Goal: Information Seeking & Learning: Check status

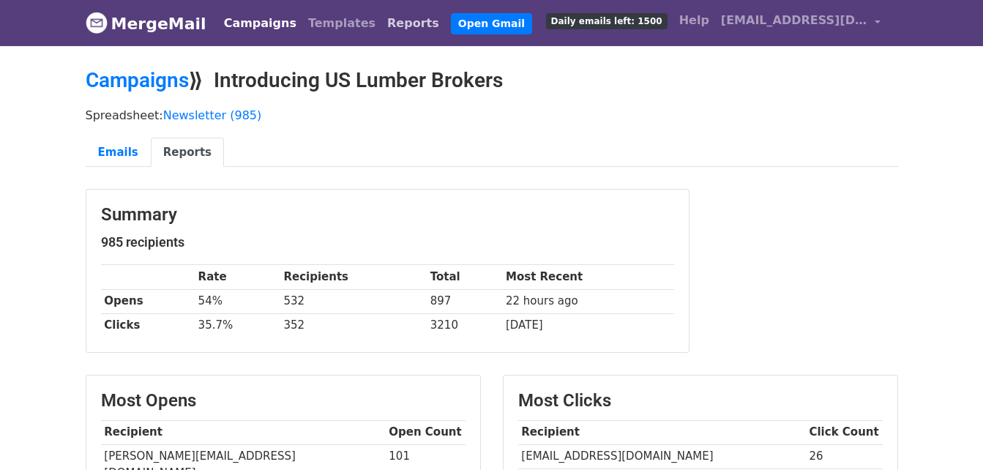
click at [381, 23] on link "Reports" at bounding box center [413, 23] width 64 height 29
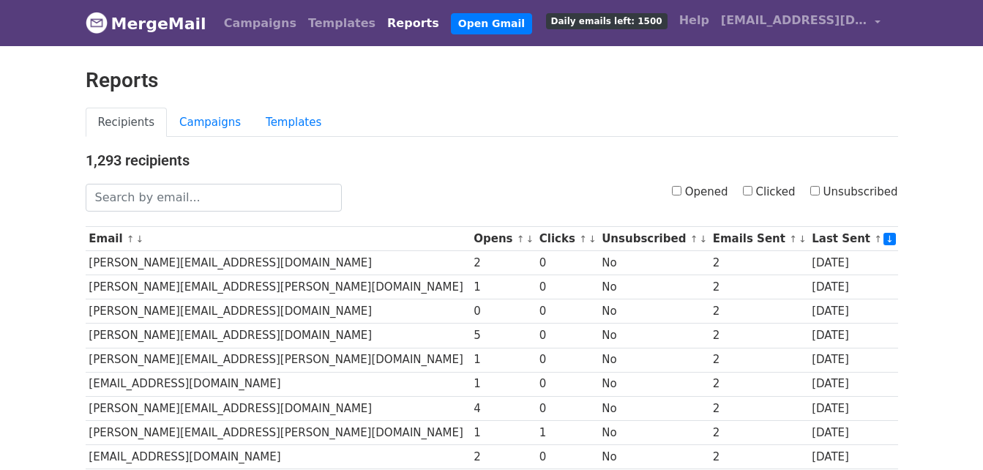
click at [387, 23] on link "Reports" at bounding box center [413, 23] width 64 height 29
click at [819, 187] on input "Unsubscribed" at bounding box center [815, 191] width 10 height 10
checkbox input "true"
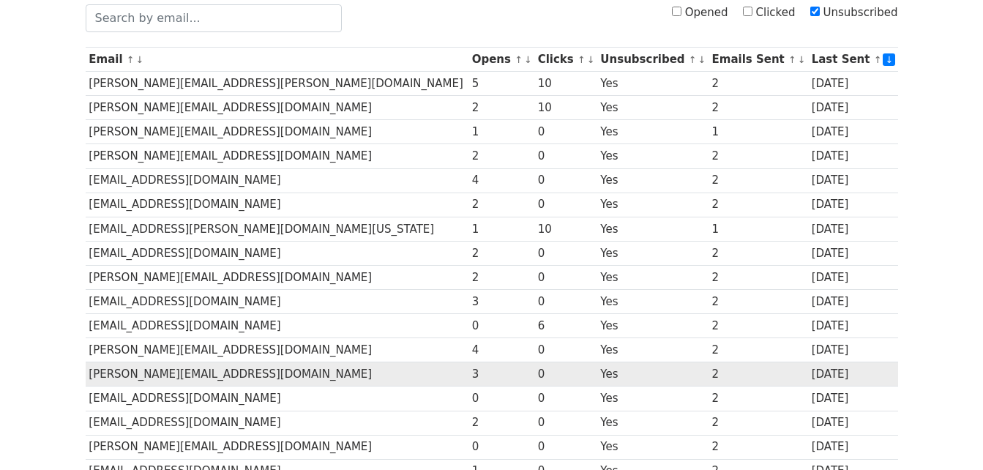
scroll to position [146, 0]
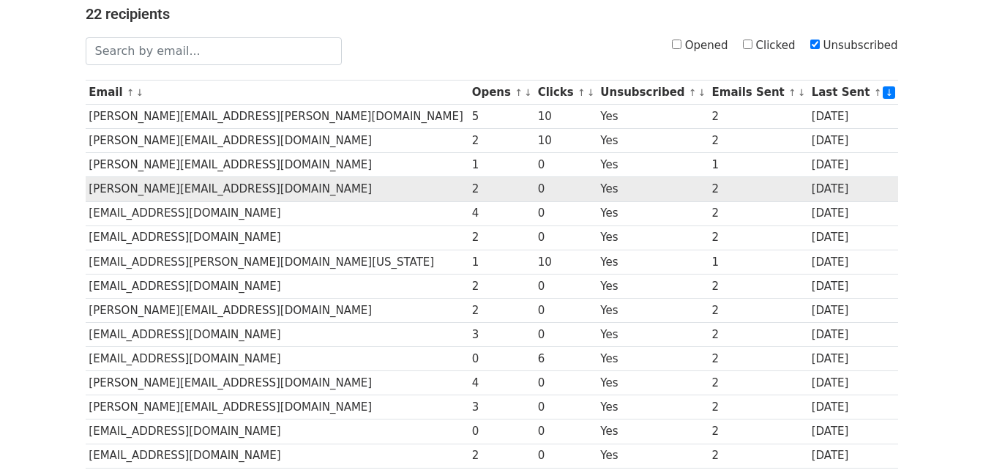
drag, startPoint x: 267, startPoint y: 154, endPoint x: 199, endPoint y: 176, distance: 71.5
click at [199, 177] on td "[PERSON_NAME][EMAIL_ADDRESS][DOMAIN_NAME]" at bounding box center [277, 189] width 383 height 24
drag, startPoint x: 197, startPoint y: 174, endPoint x: 628, endPoint y: 177, distance: 431.2
click at [628, 177] on td "Yes" at bounding box center [652, 189] width 111 height 24
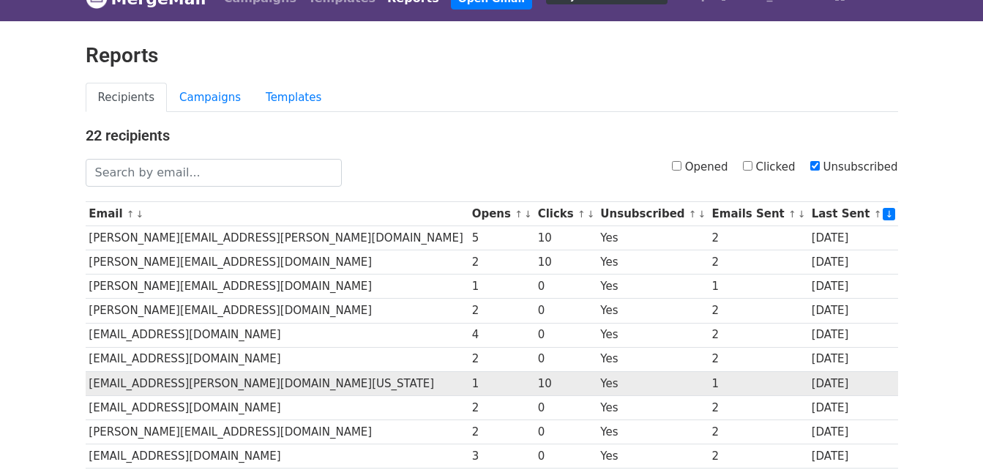
scroll to position [0, 0]
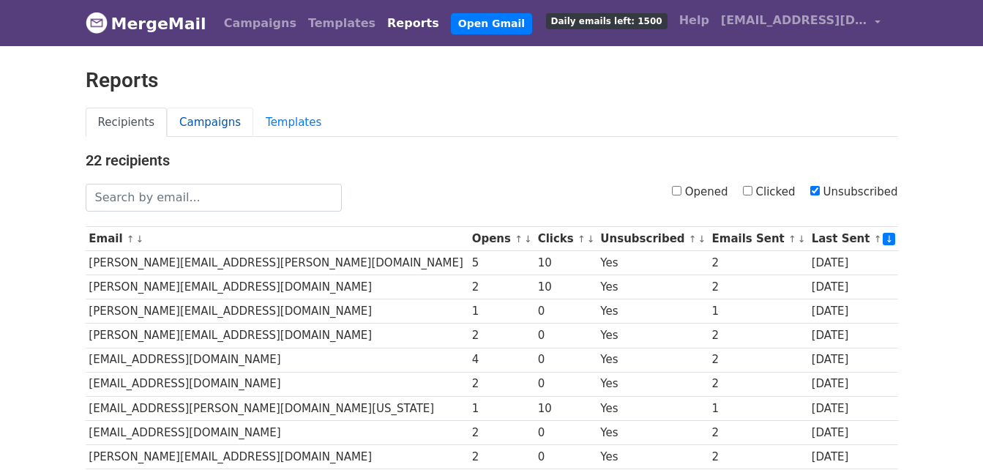
click at [177, 124] on link "Campaigns" at bounding box center [210, 123] width 86 height 30
click at [285, 115] on link "Templates" at bounding box center [293, 123] width 81 height 30
click at [302, 23] on link "Templates" at bounding box center [341, 23] width 79 height 29
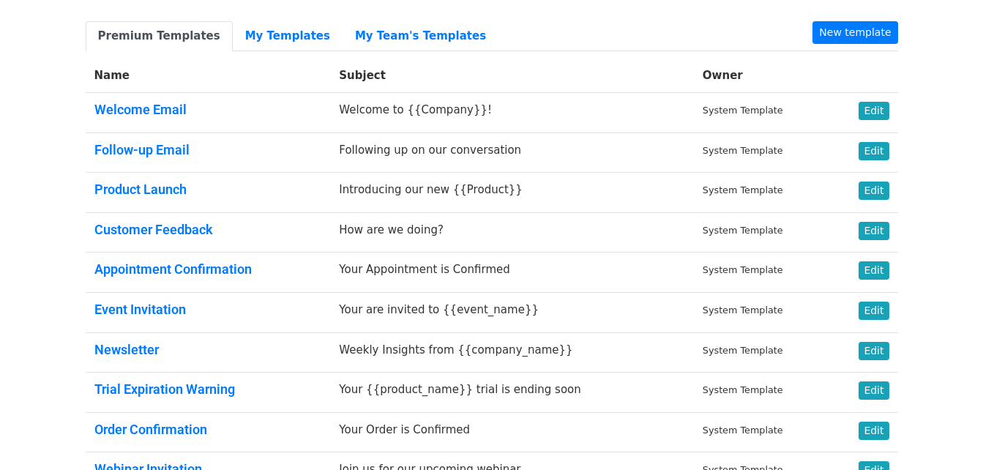
scroll to position [146, 0]
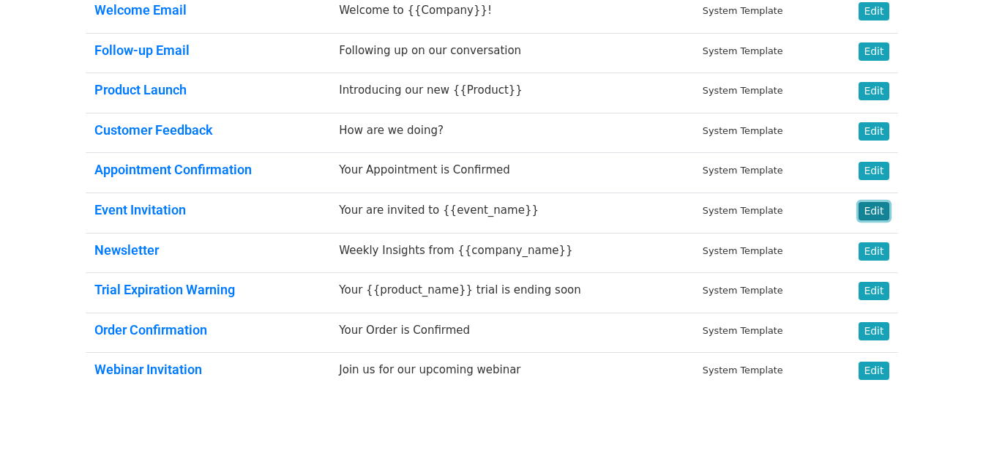
click at [877, 206] on link "Edit" at bounding box center [874, 211] width 30 height 18
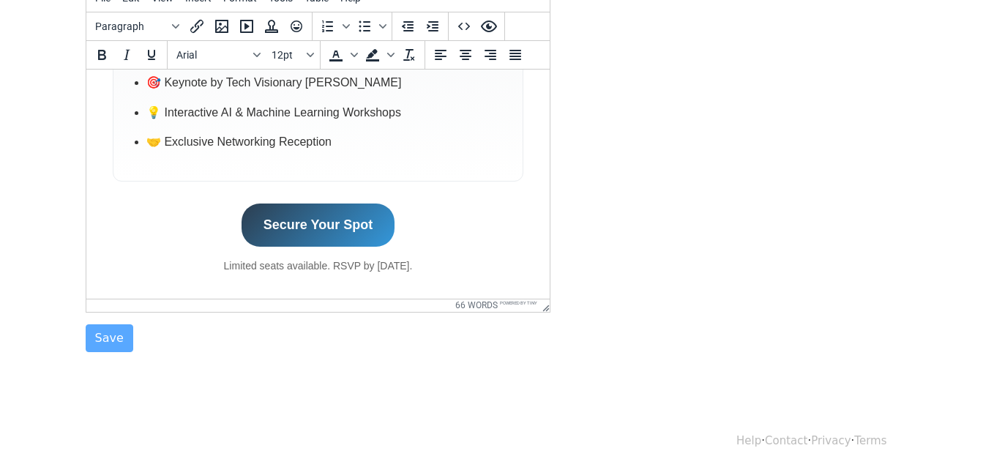
scroll to position [630, 0]
click at [339, 210] on link "Secure Your Spot" at bounding box center [317, 223] width 153 height 43
click at [340, 208] on link "Secure Your Spot" at bounding box center [317, 223] width 153 height 43
click at [376, 217] on link "Secure Your Spot" at bounding box center [317, 223] width 153 height 43
click at [382, 212] on link "Secure Your Spot﻿" at bounding box center [317, 223] width 153 height 43
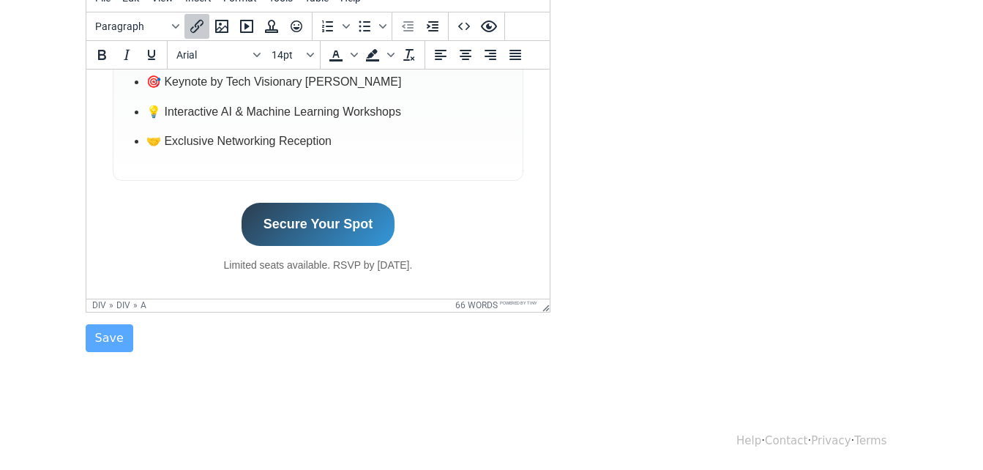
click at [391, 210] on div "Secure Your Spot﻿ Limited seats available. RSVP by June 1st." at bounding box center [317, 237] width 411 height 70
click at [397, 239] on div "Secure Your Spot﻿ Limited seats available. RSVP by June 1st." at bounding box center [317, 237] width 411 height 70
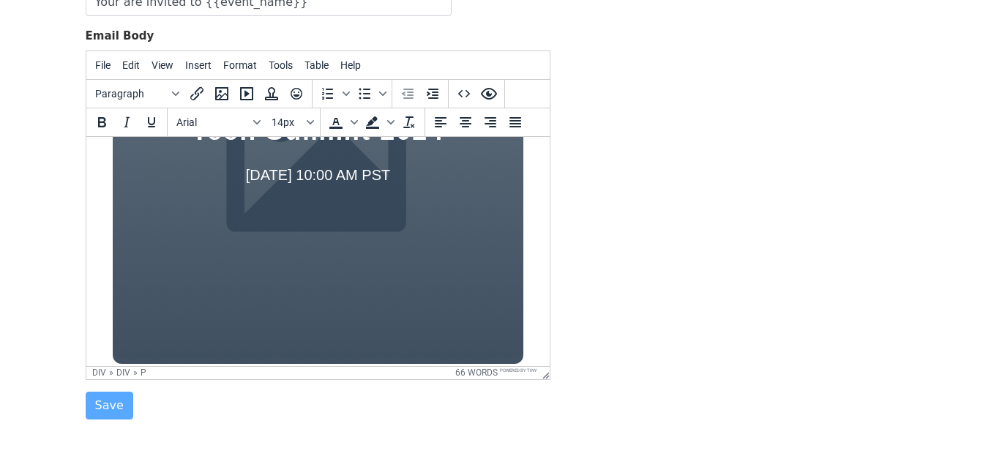
scroll to position [220, 0]
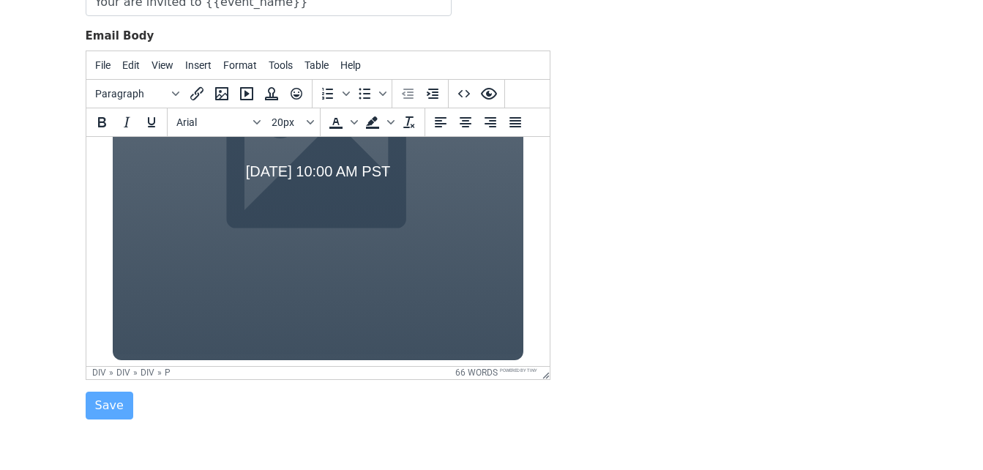
drag, startPoint x: 419, startPoint y: 206, endPoint x: 392, endPoint y: 227, distance: 35.0
click at [392, 227] on div "Tech Summit 2024 June 15th at 10:00 AM PST" at bounding box center [317, 151] width 411 height 417
click at [374, 236] on div "Tech Summit 2024 June 15th at 10:00 AM PST" at bounding box center [317, 151] width 411 height 417
drag, startPoint x: 444, startPoint y: 306, endPoint x: 442, endPoint y: 299, distance: 7.5
click at [442, 300] on div "Tech Summit 2024 June 15th at 10:00 AM PST" at bounding box center [317, 151] width 411 height 417
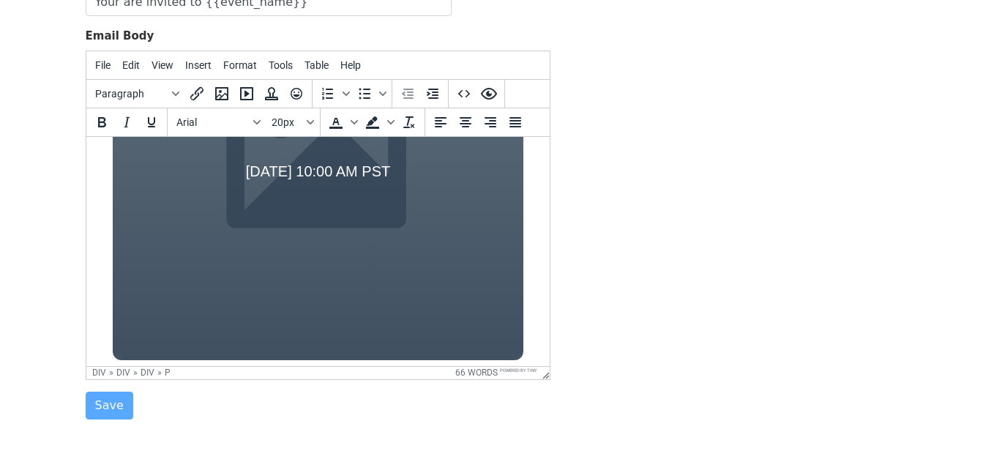
drag, startPoint x: 418, startPoint y: 302, endPoint x: 403, endPoint y: 286, distance: 22.3
click at [414, 302] on div "Tech Summit 2024 June 15th at 10:00 AM PST" at bounding box center [317, 151] width 411 height 417
click at [225, 93] on icon "Insert/edit image" at bounding box center [221, 93] width 13 height 13
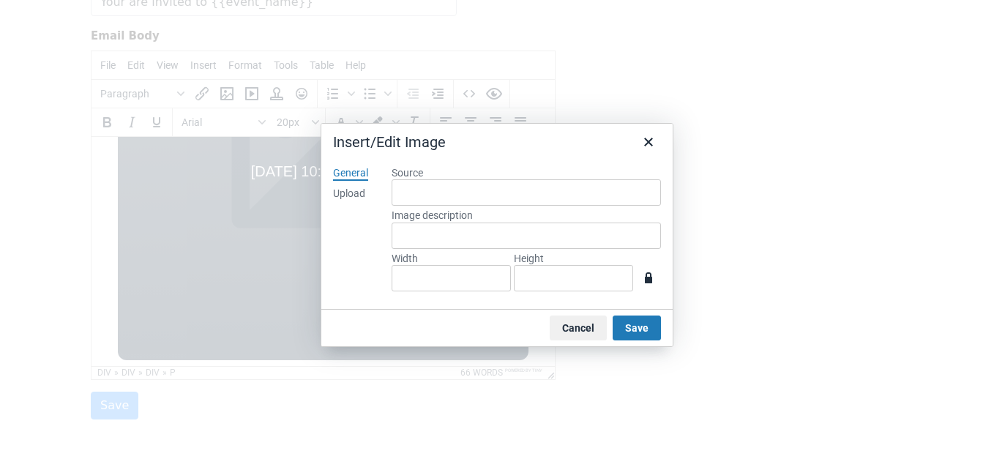
click at [362, 195] on div "Upload" at bounding box center [349, 194] width 32 height 15
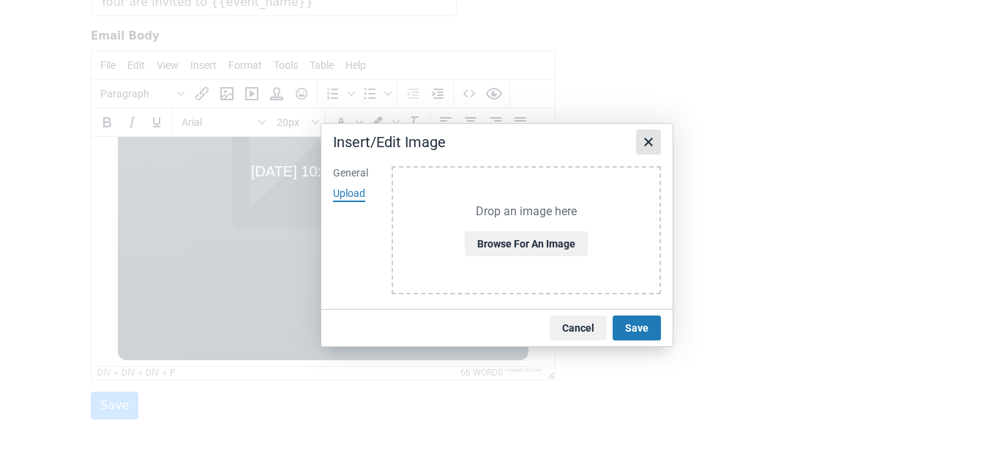
click at [657, 138] on button "Close" at bounding box center [648, 142] width 25 height 25
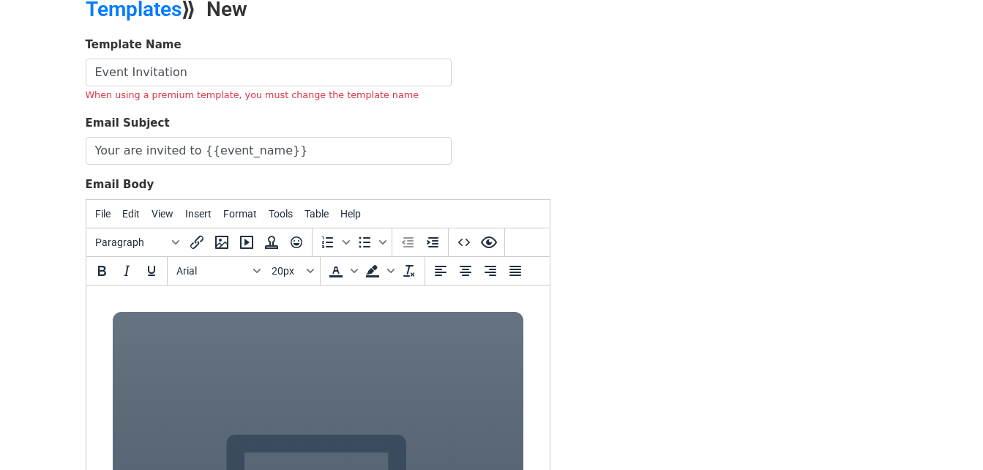
scroll to position [0, 0]
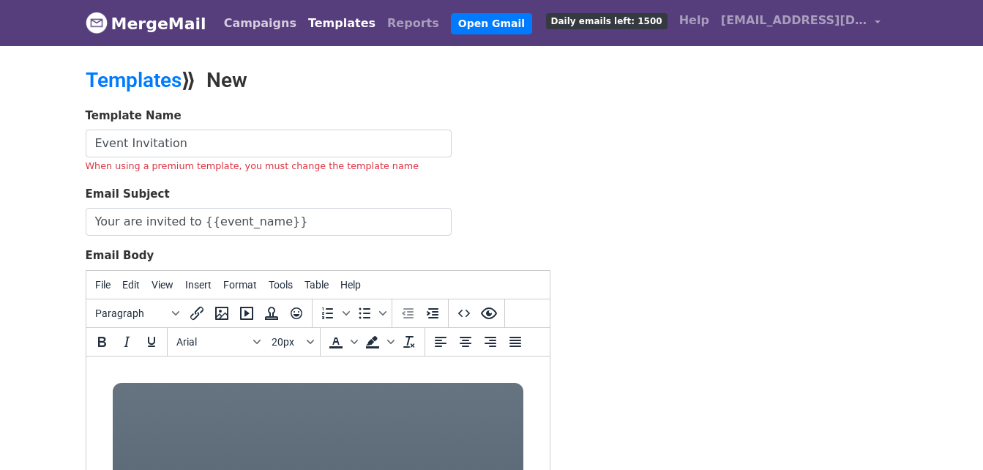
click at [251, 22] on link "Campaigns" at bounding box center [260, 23] width 84 height 29
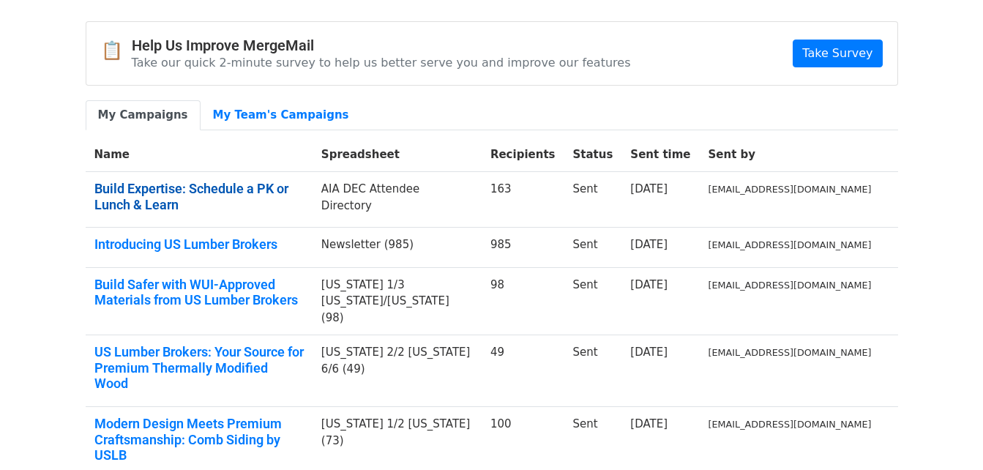
scroll to position [73, 0]
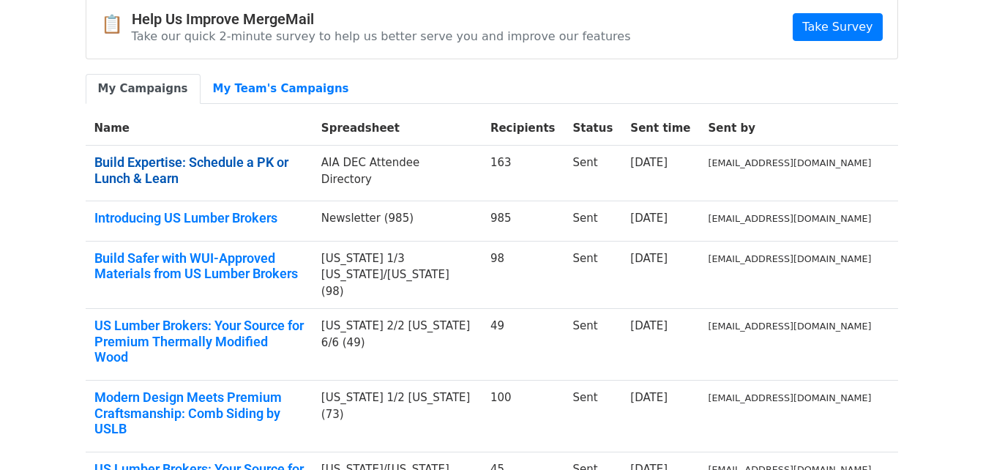
click at [304, 170] on link "Build Expertise: Schedule a PK or Lunch & Learn" at bounding box center [198, 169] width 209 height 31
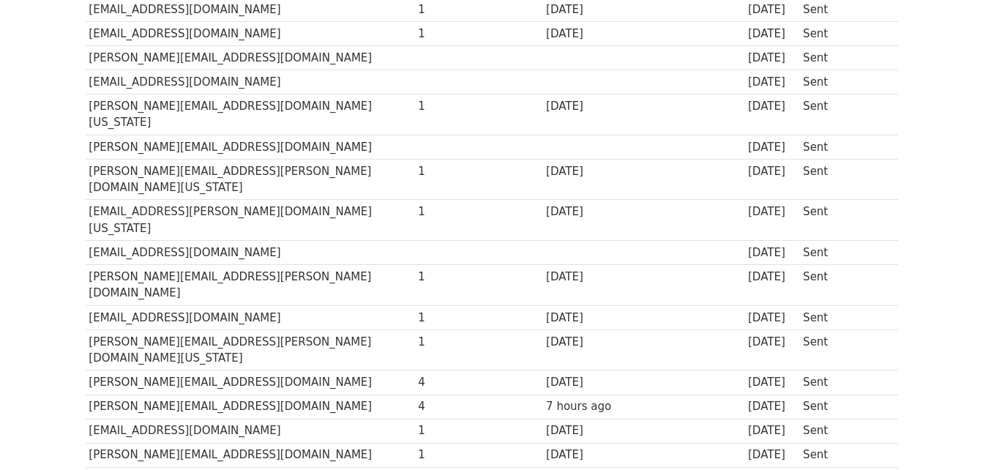
scroll to position [3853, 0]
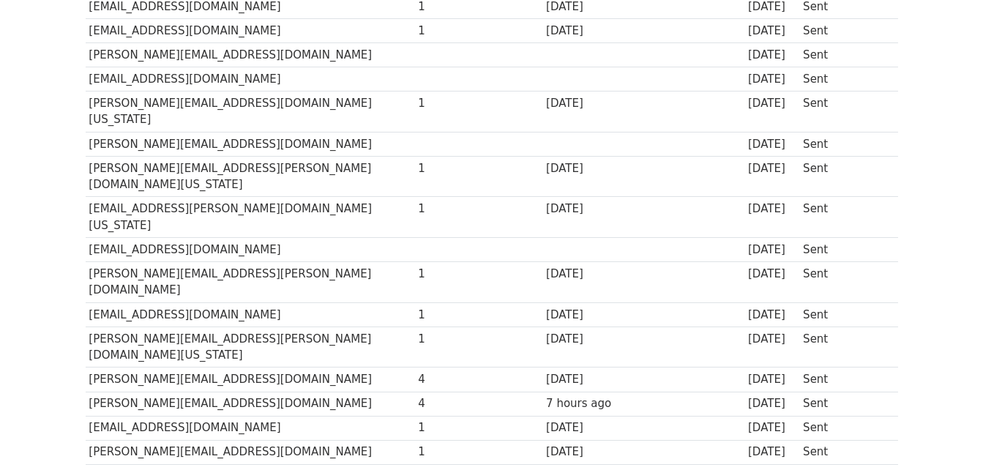
drag, startPoint x: 286, startPoint y: 193, endPoint x: 571, endPoint y: 152, distance: 287.6
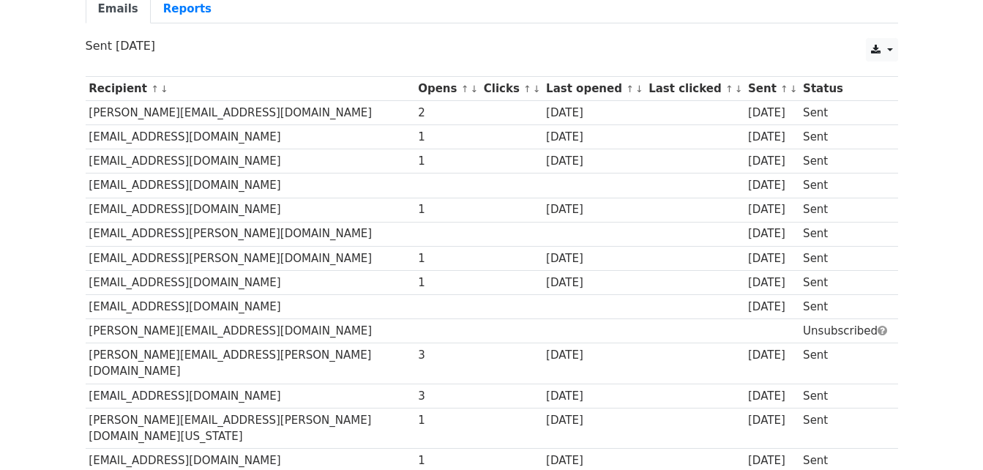
scroll to position [0, 0]
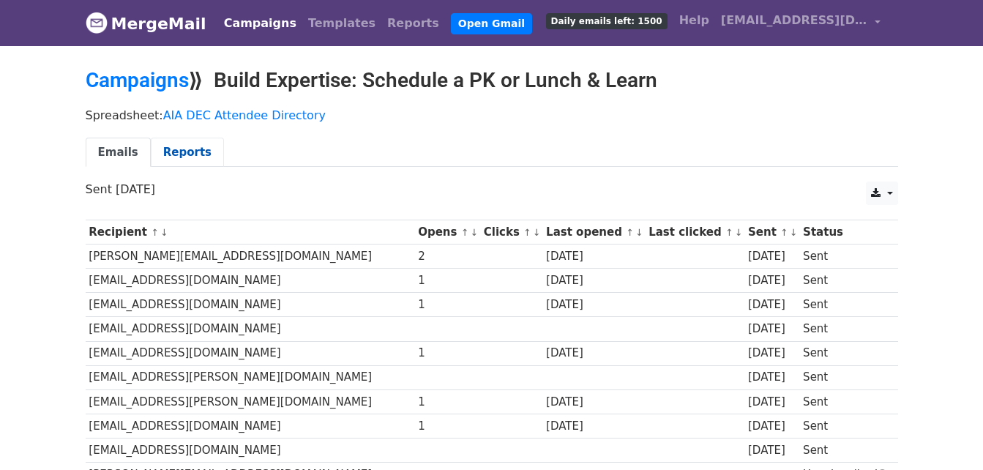
click at [184, 146] on link "Reports" at bounding box center [187, 153] width 73 height 30
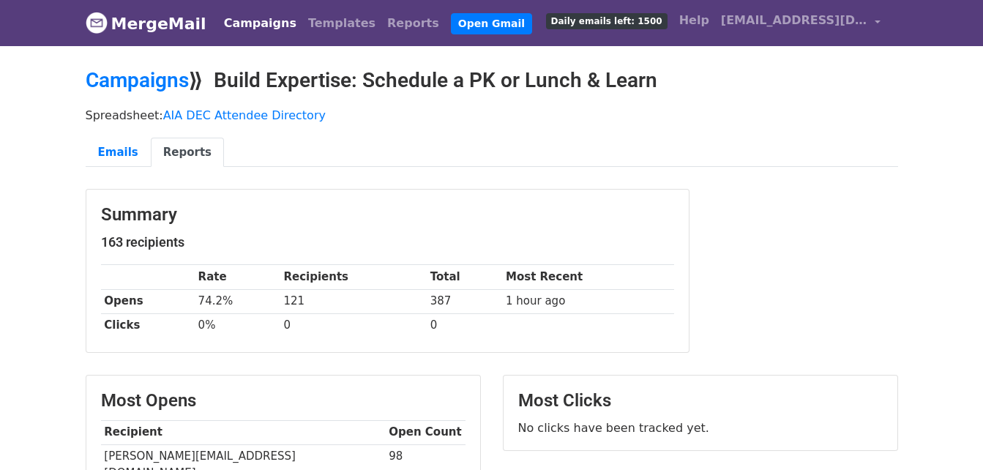
click at [260, 21] on link "Campaigns" at bounding box center [260, 23] width 84 height 29
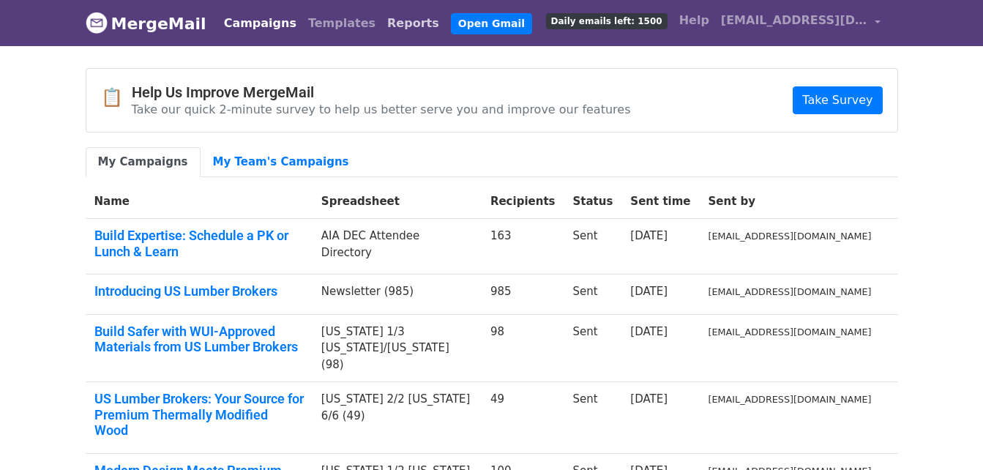
click at [381, 16] on link "Reports" at bounding box center [413, 23] width 64 height 29
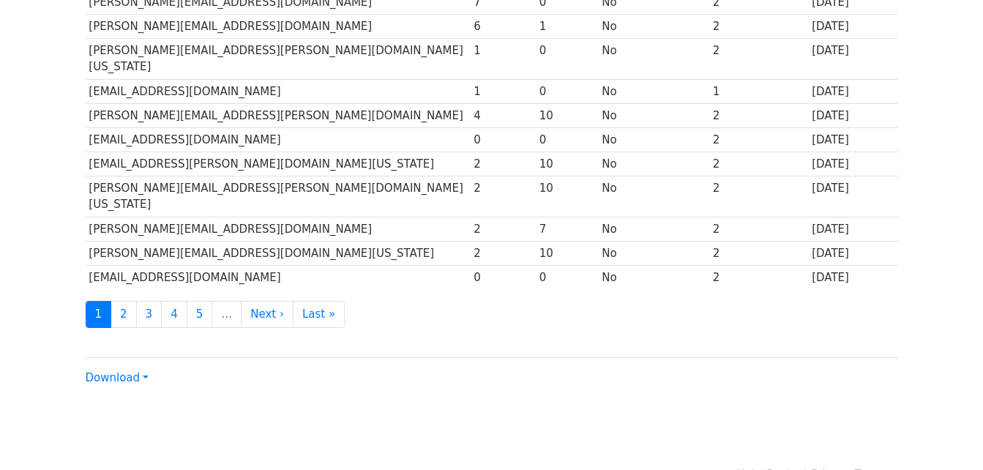
scroll to position [723, 0]
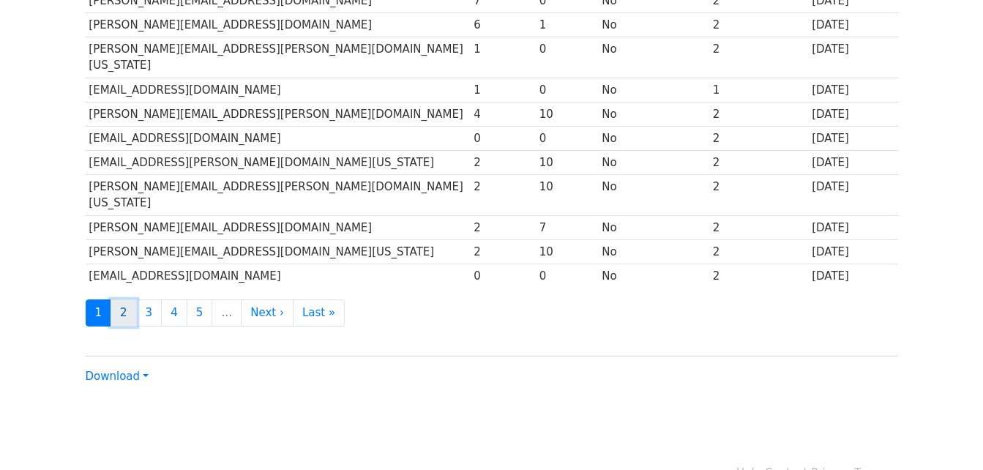
click at [128, 299] on link "2" at bounding box center [124, 312] width 26 height 27
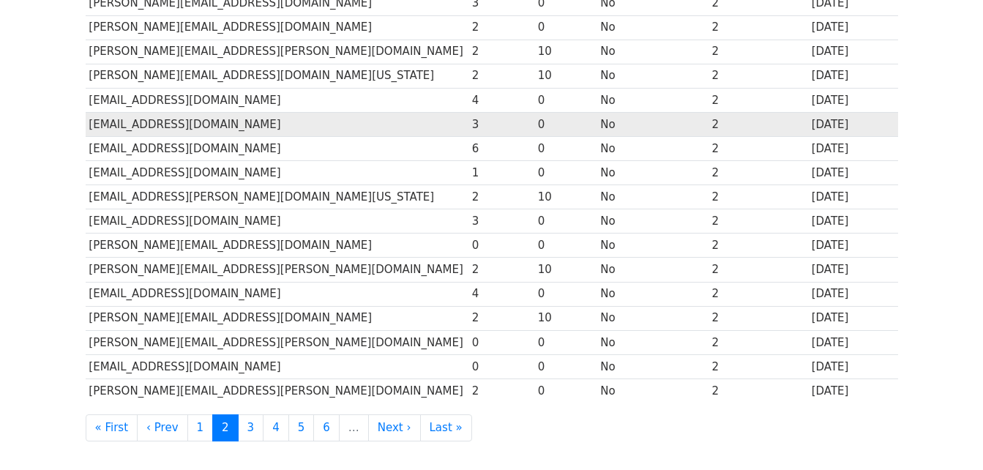
scroll to position [586, 0]
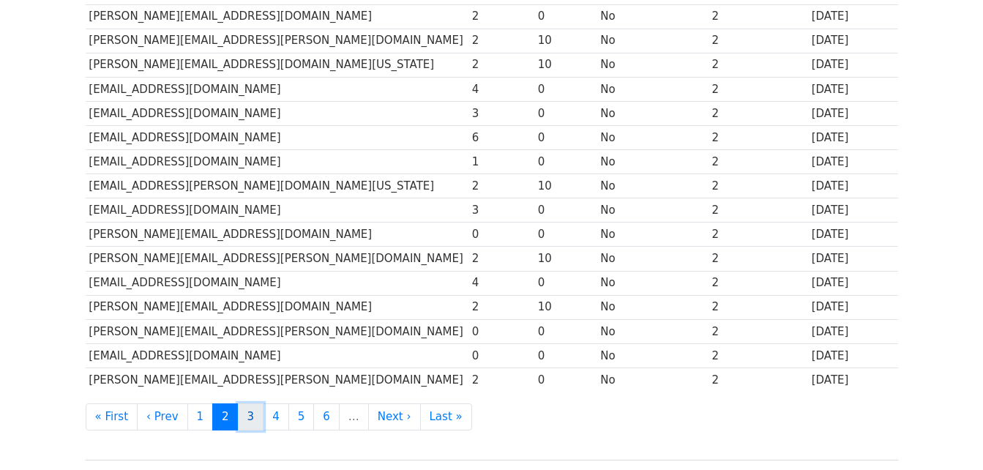
click at [247, 421] on link "3" at bounding box center [251, 416] width 26 height 27
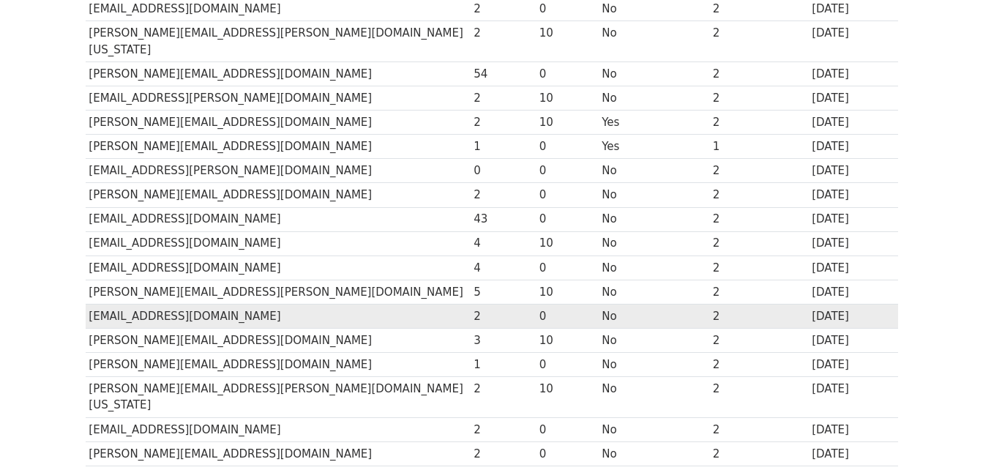
scroll to position [293, 0]
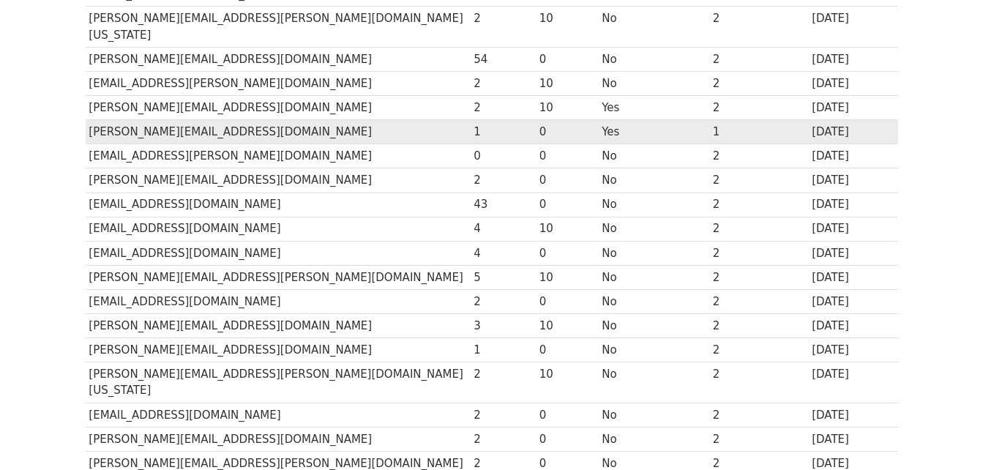
drag, startPoint x: 195, startPoint y: 103, endPoint x: 542, endPoint y: 105, distance: 347.7
click at [542, 120] on td "0" at bounding box center [567, 132] width 62 height 24
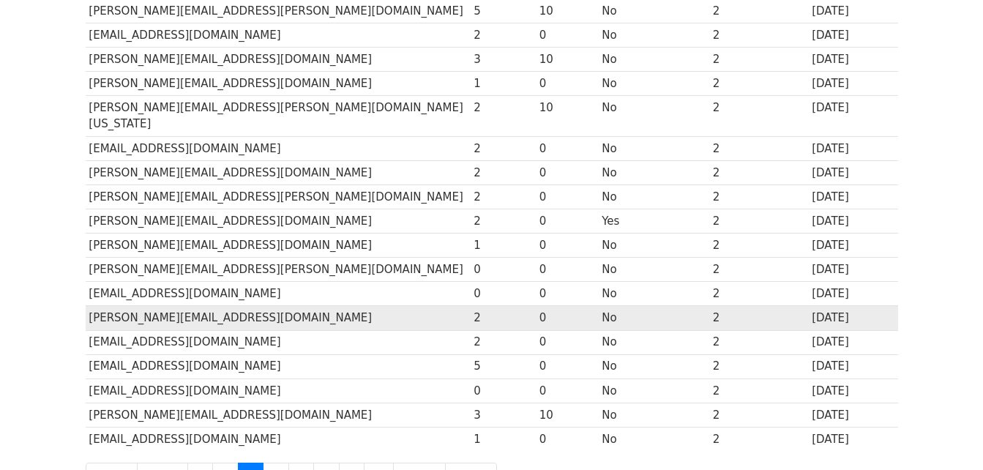
scroll to position [586, 0]
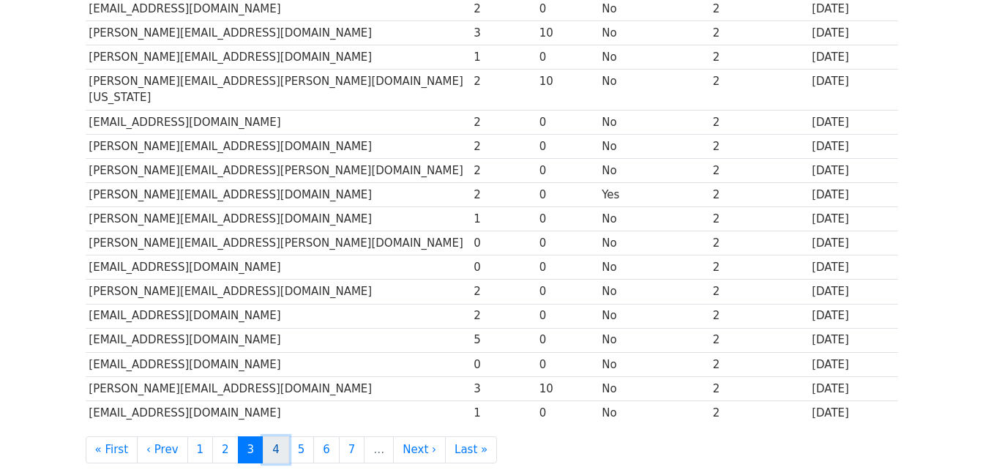
click at [269, 436] on link "4" at bounding box center [276, 449] width 26 height 27
click at [266, 436] on link "4" at bounding box center [276, 449] width 26 height 27
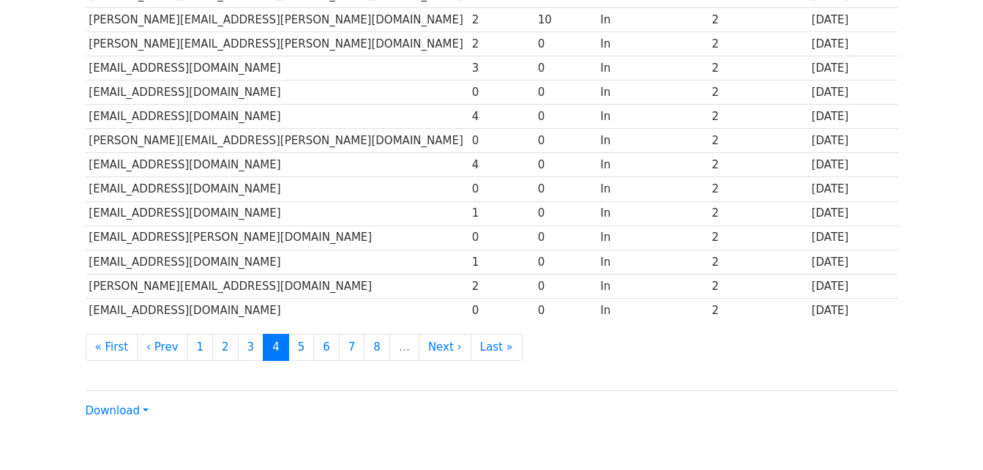
scroll to position [723, 0]
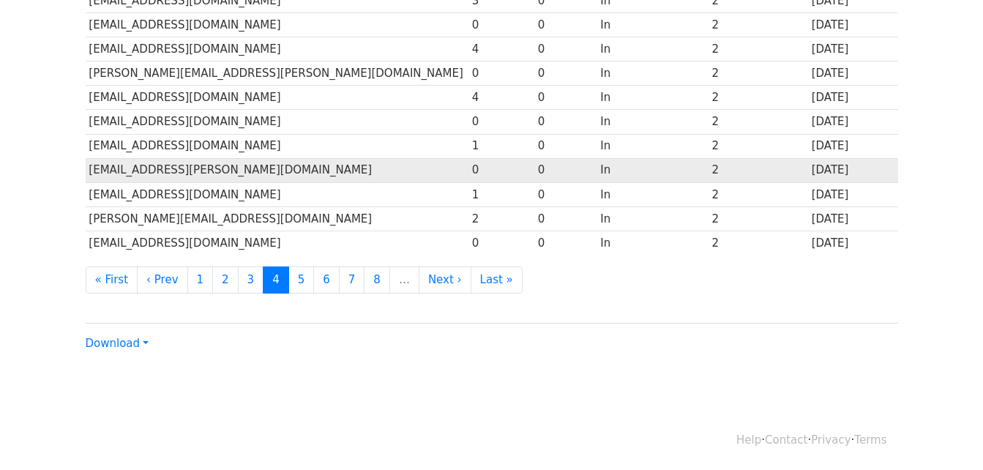
drag, startPoint x: 493, startPoint y: 23, endPoint x: 411, endPoint y: 167, distance: 165.6
click at [469, 167] on td "0" at bounding box center [502, 170] width 66 height 24
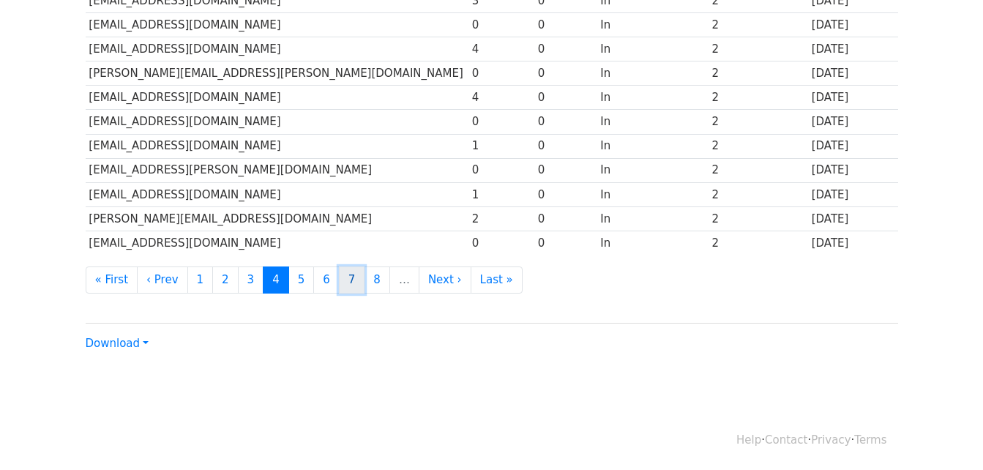
click at [339, 274] on link "7" at bounding box center [352, 279] width 26 height 27
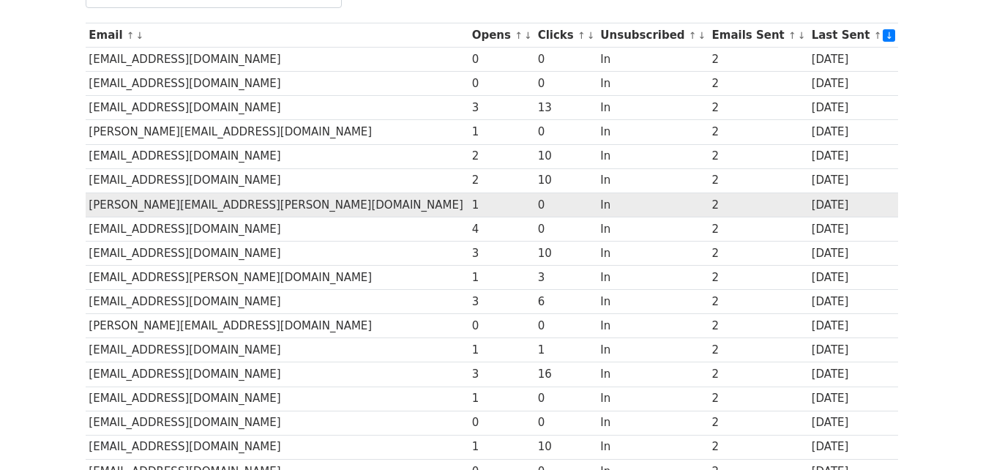
scroll to position [220, 0]
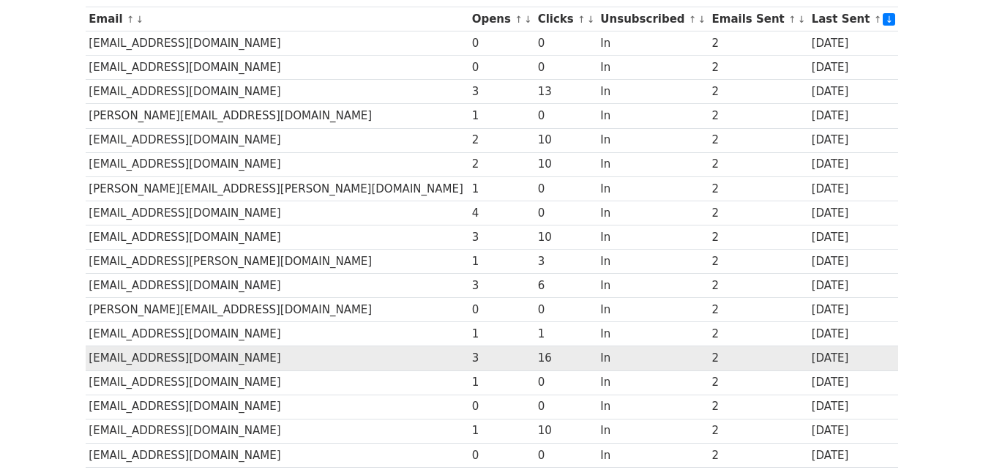
drag, startPoint x: 731, startPoint y: 368, endPoint x: 575, endPoint y: 346, distance: 157.4
click at [597, 346] on td "In" at bounding box center [652, 358] width 111 height 24
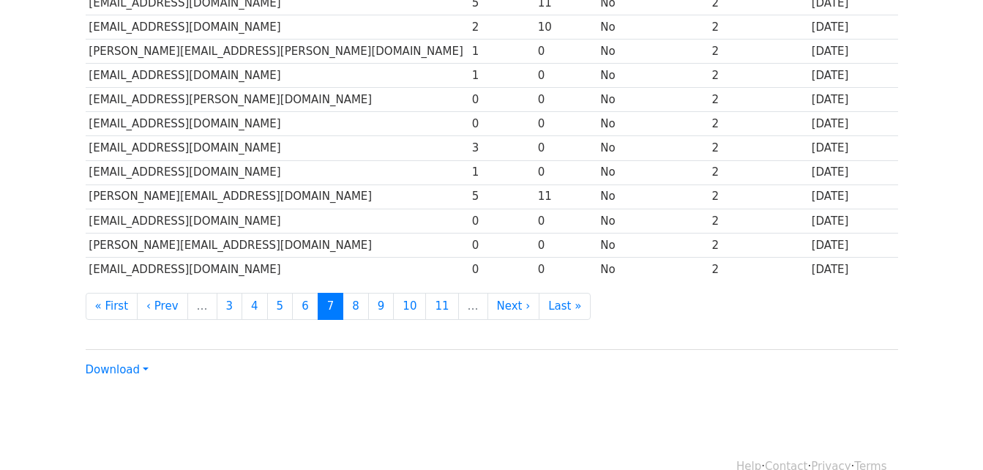
scroll to position [723, 0]
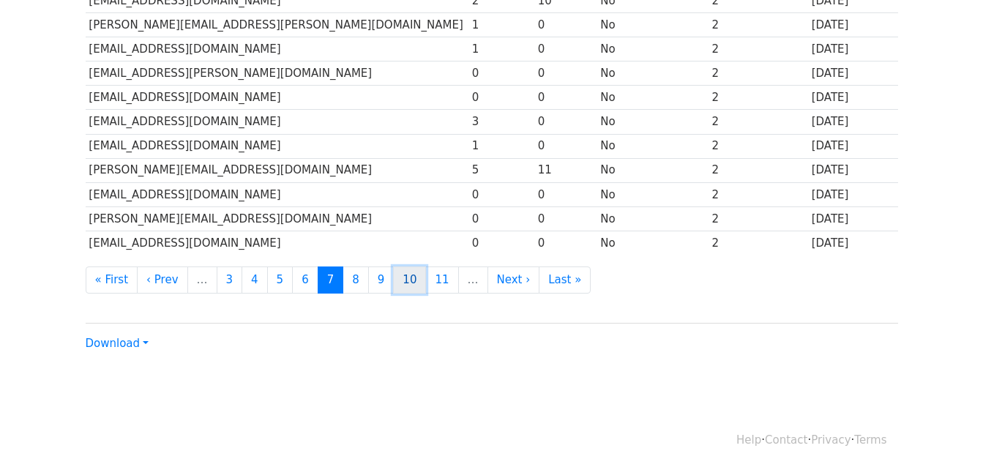
click at [402, 283] on link "10" at bounding box center [409, 279] width 33 height 27
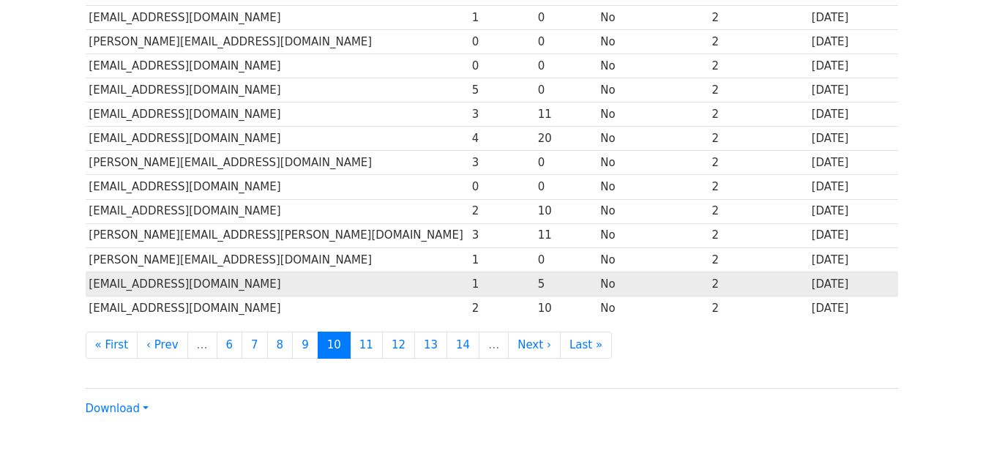
scroll to position [659, 0]
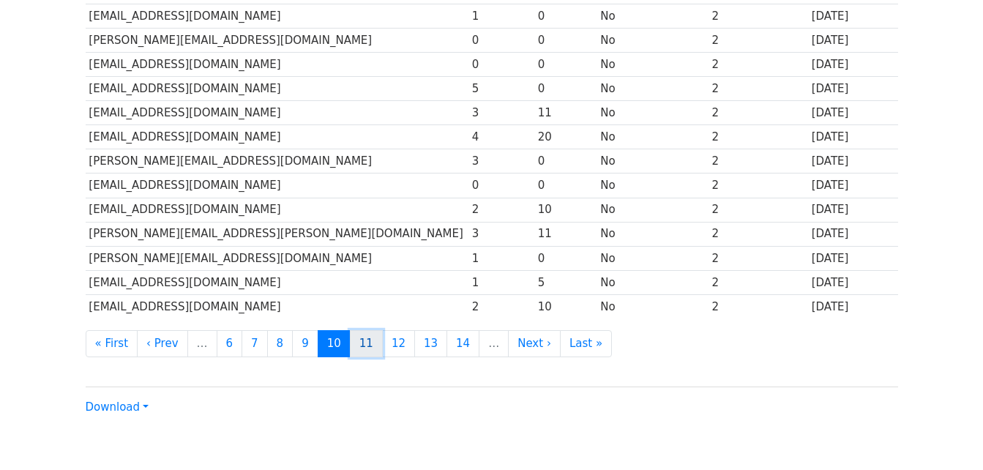
click at [350, 347] on link "11" at bounding box center [366, 343] width 33 height 27
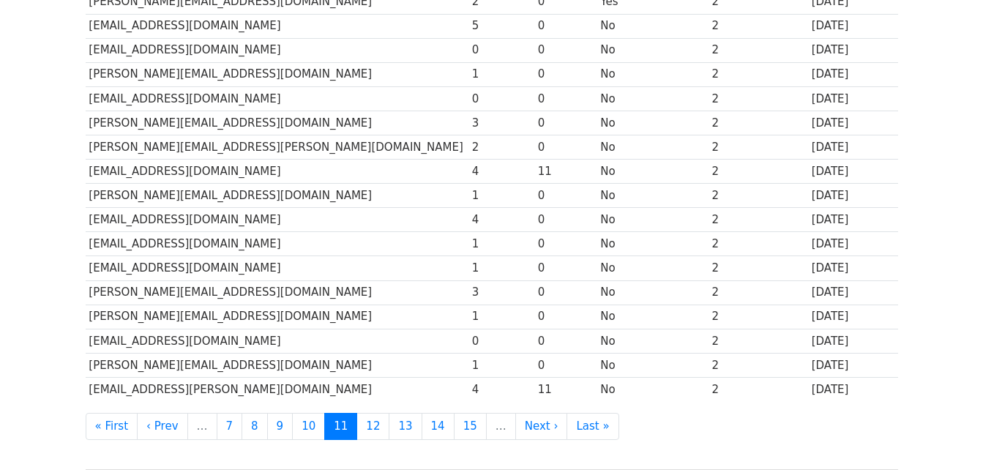
scroll to position [503, 0]
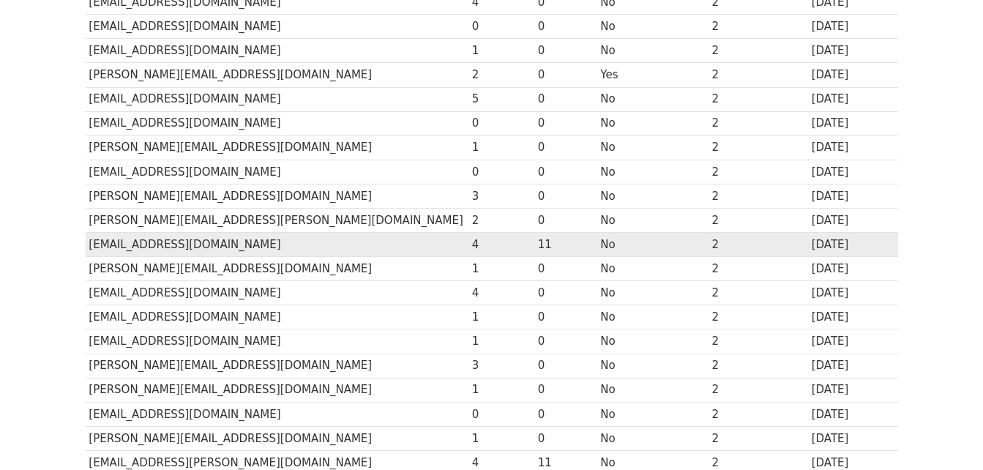
click at [597, 245] on td "No" at bounding box center [652, 245] width 111 height 24
click at [327, 234] on td "rpolvino@slamcoll.com" at bounding box center [277, 245] width 383 height 24
click at [534, 251] on td "11" at bounding box center [565, 245] width 63 height 24
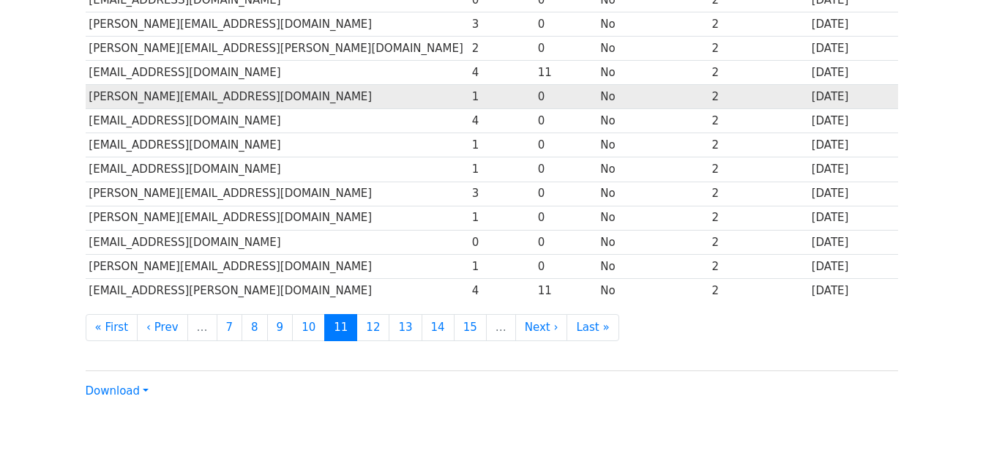
scroll to position [649, 0]
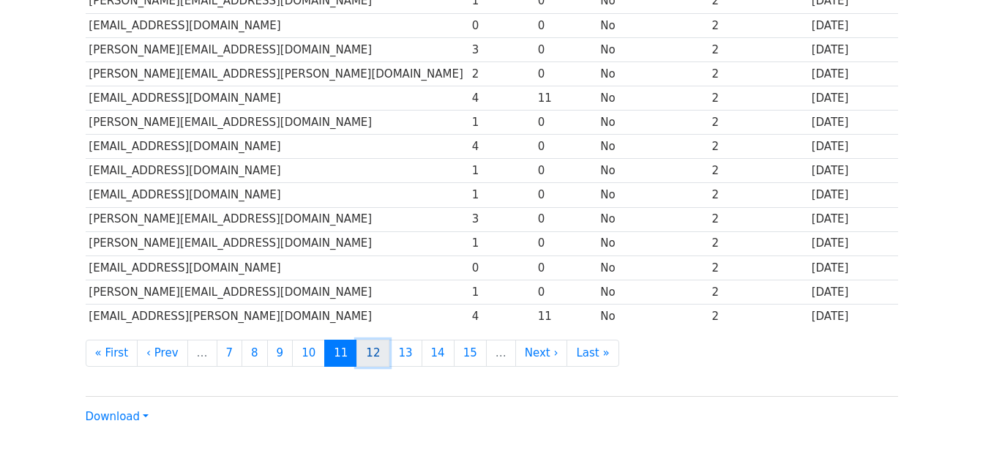
click at [357, 355] on link "12" at bounding box center [373, 353] width 33 height 27
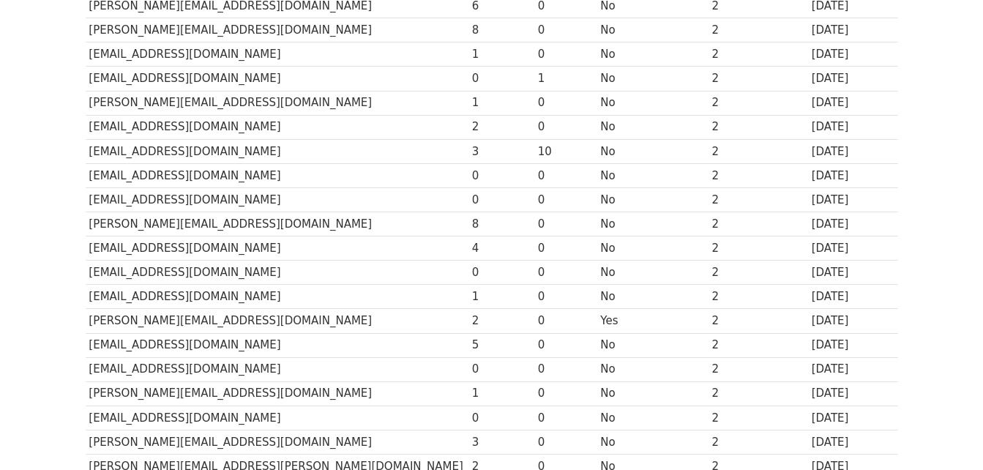
scroll to position [283, 0]
